Goal: Task Accomplishment & Management: Complete application form

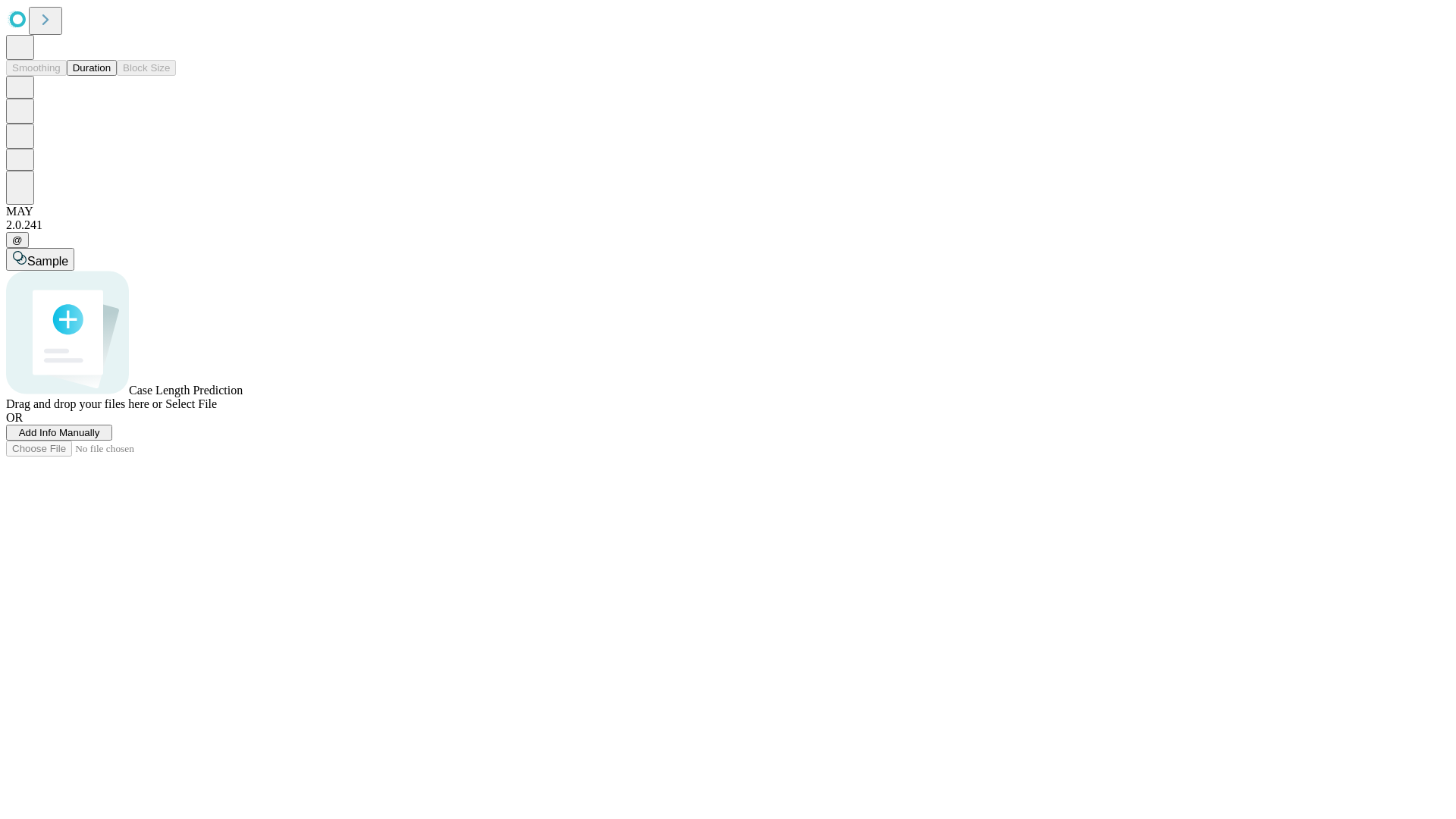
click at [100, 438] on span "Add Info Manually" at bounding box center [59, 432] width 81 height 11
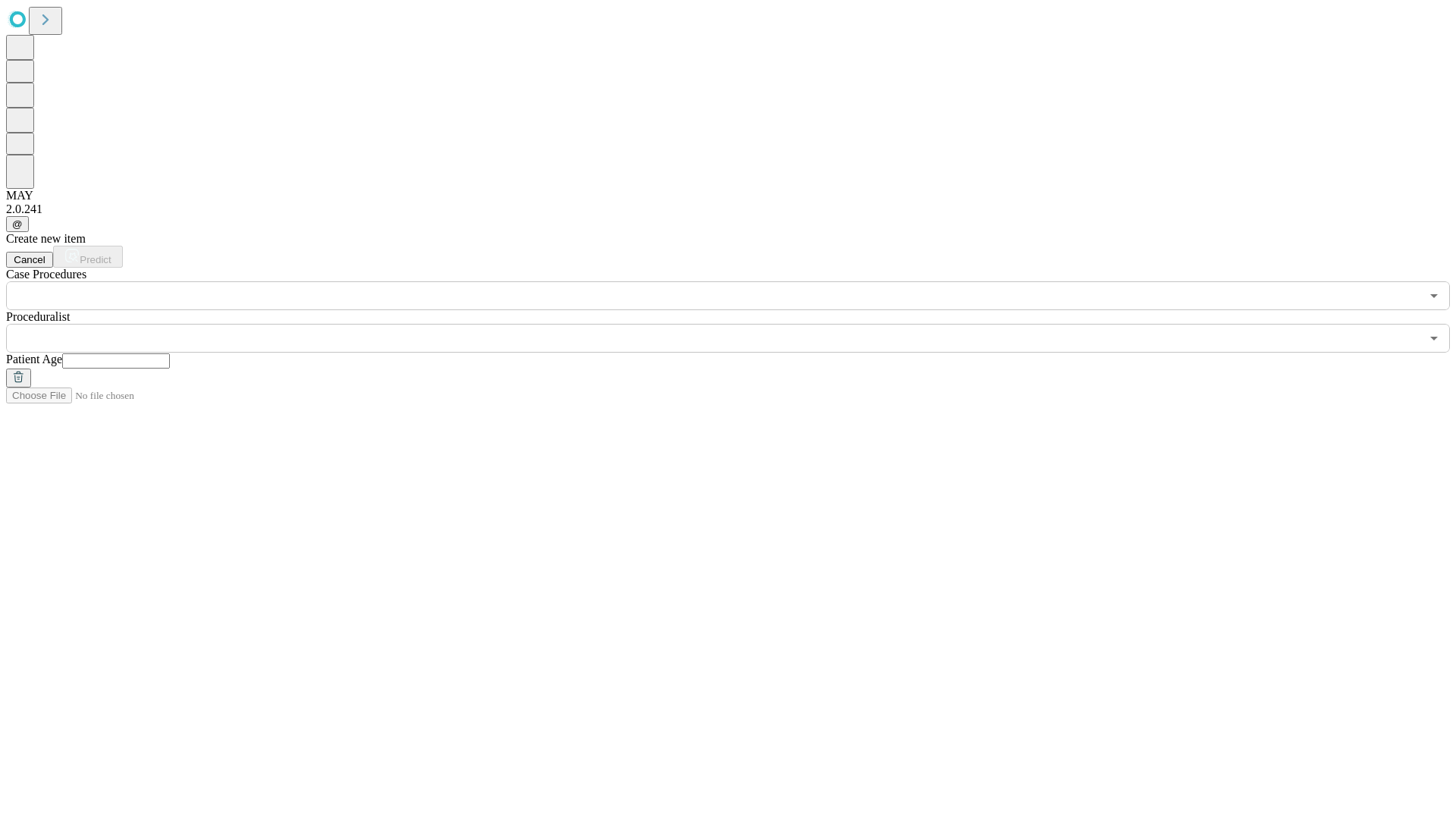
click at [170, 353] on input "text" at bounding box center [116, 361] width 108 height 15
type input "**"
click at [739, 324] on input "text" at bounding box center [713, 339] width 1414 height 29
